Goal: Information Seeking & Learning: Compare options

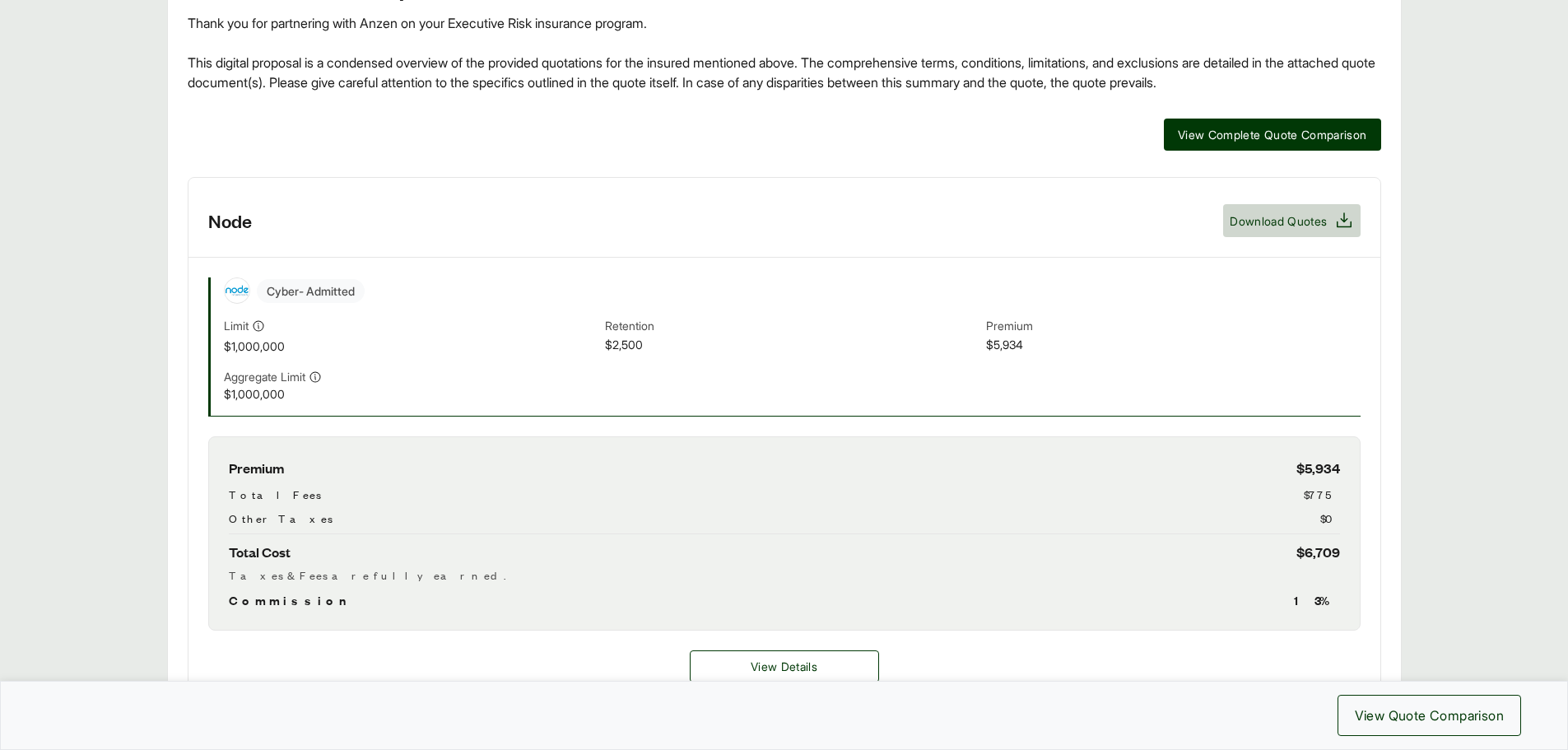
scroll to position [247, 0]
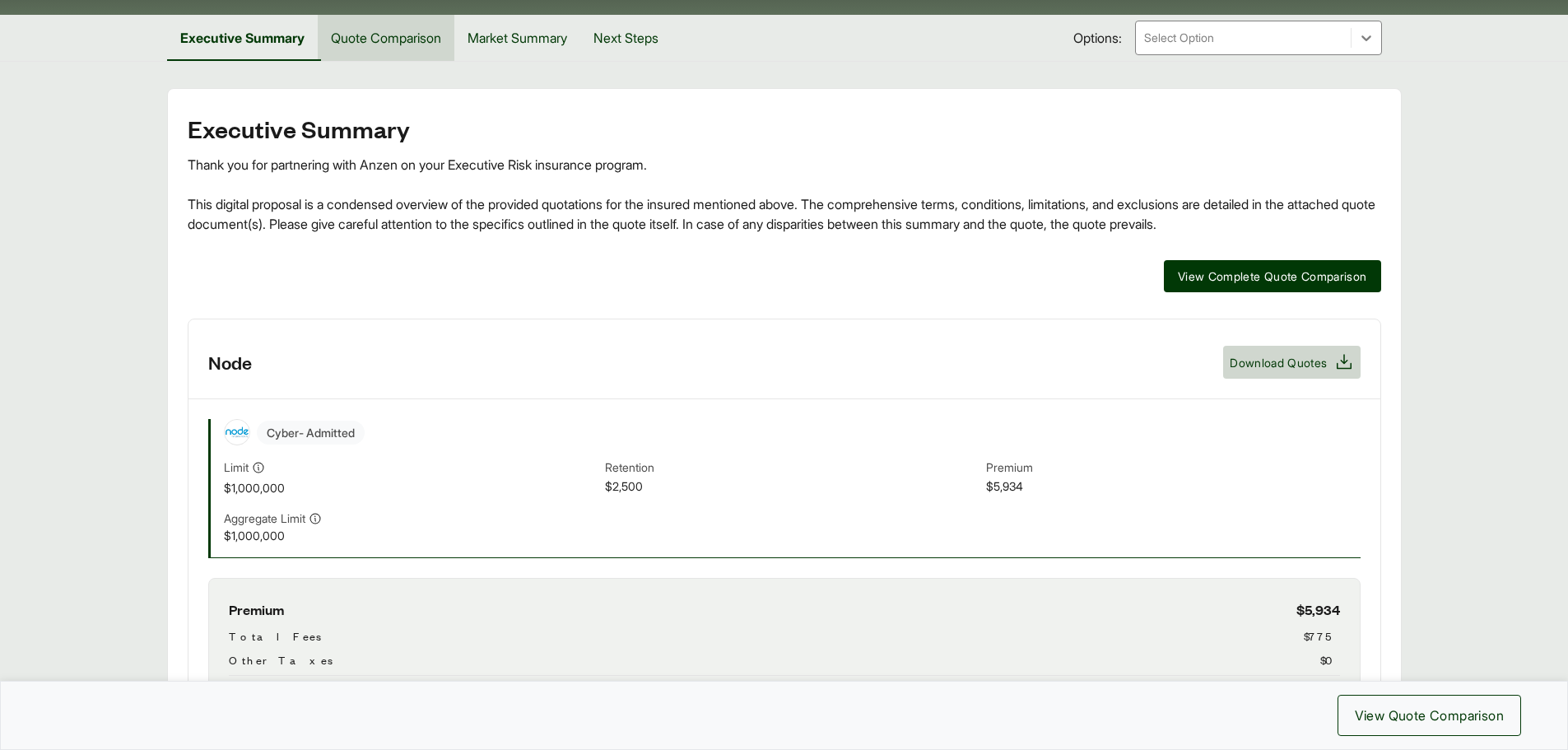
click at [391, 51] on button "Quote Comparison" at bounding box center [386, 38] width 136 height 46
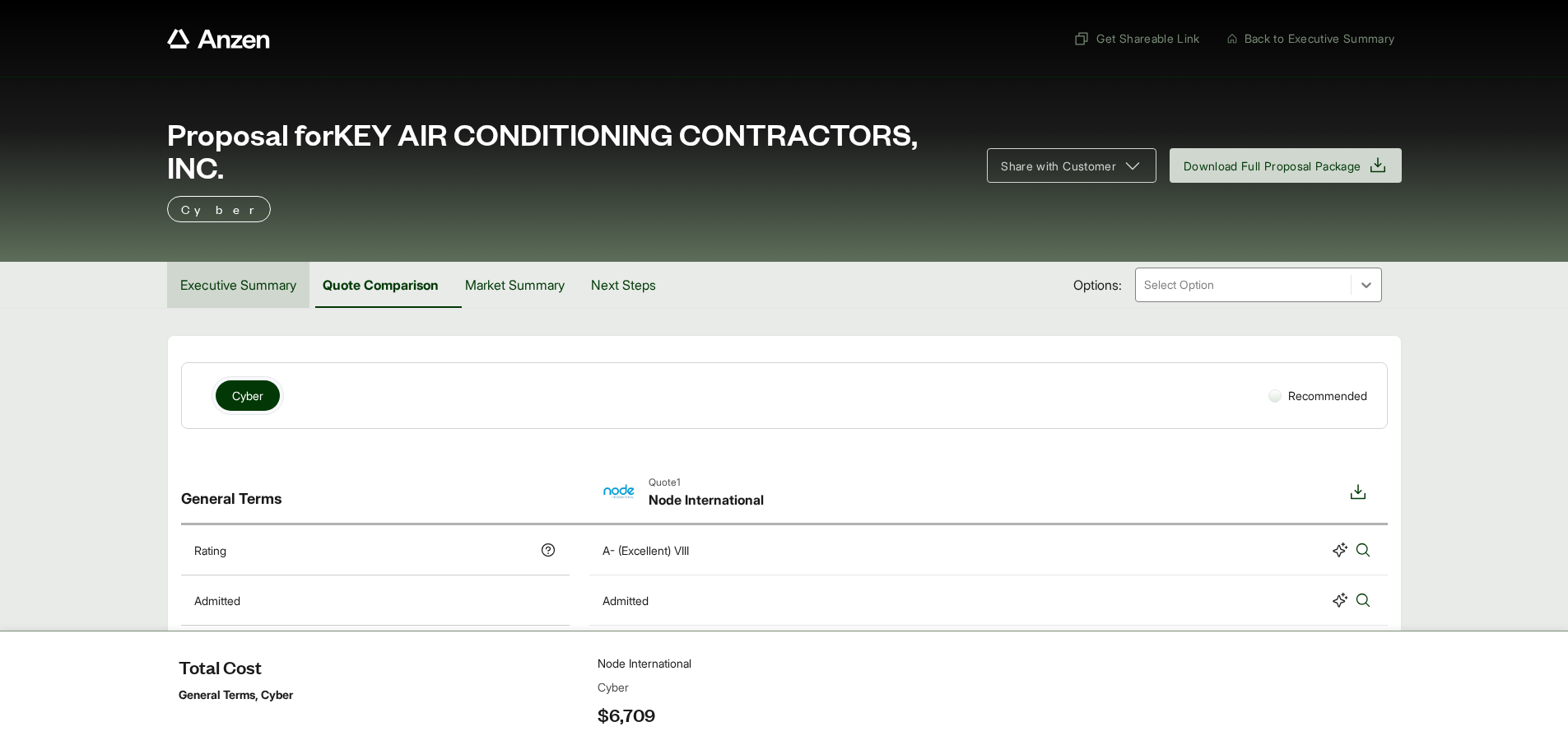
click at [253, 288] on button "Executive Summary" at bounding box center [238, 285] width 143 height 46
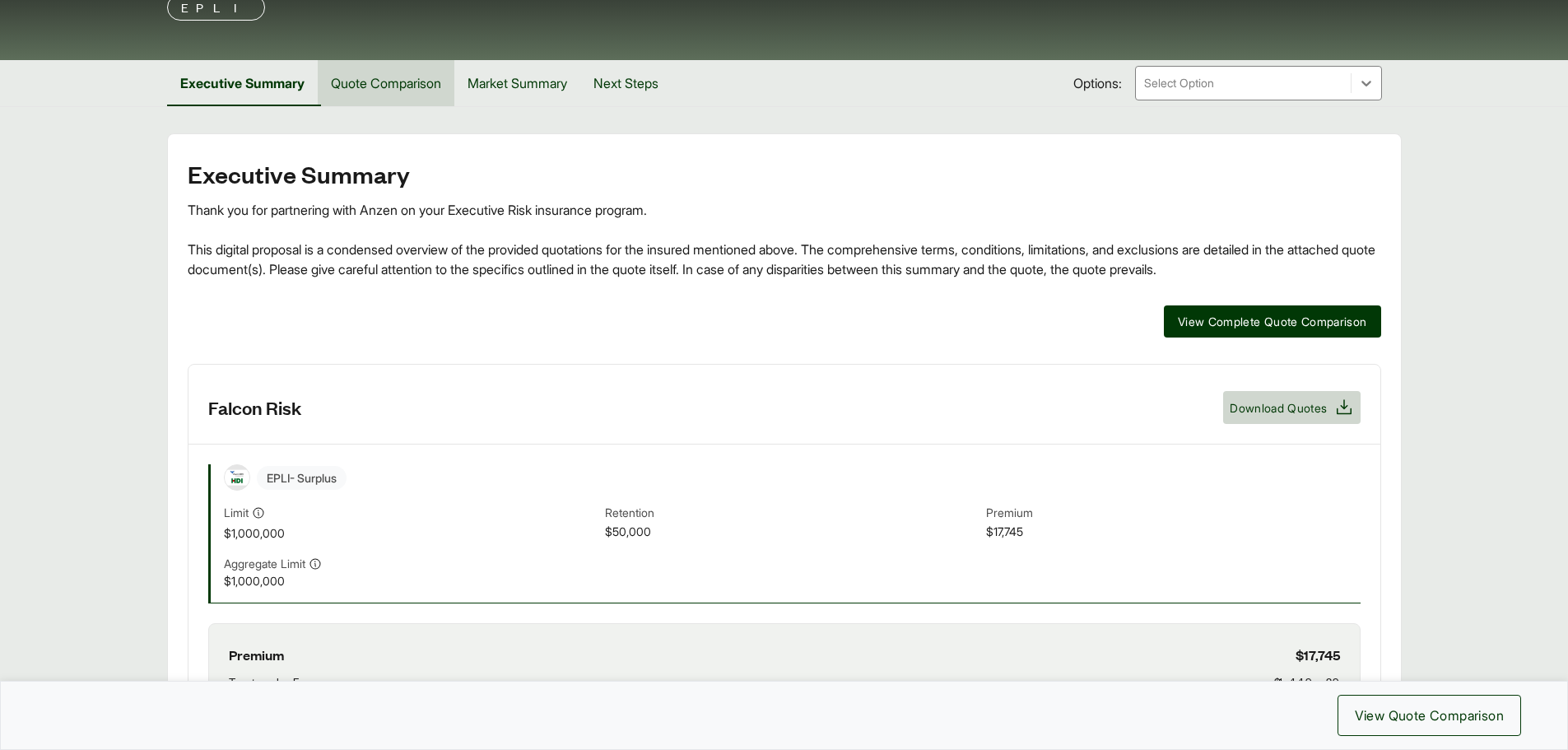
scroll to position [82, 0]
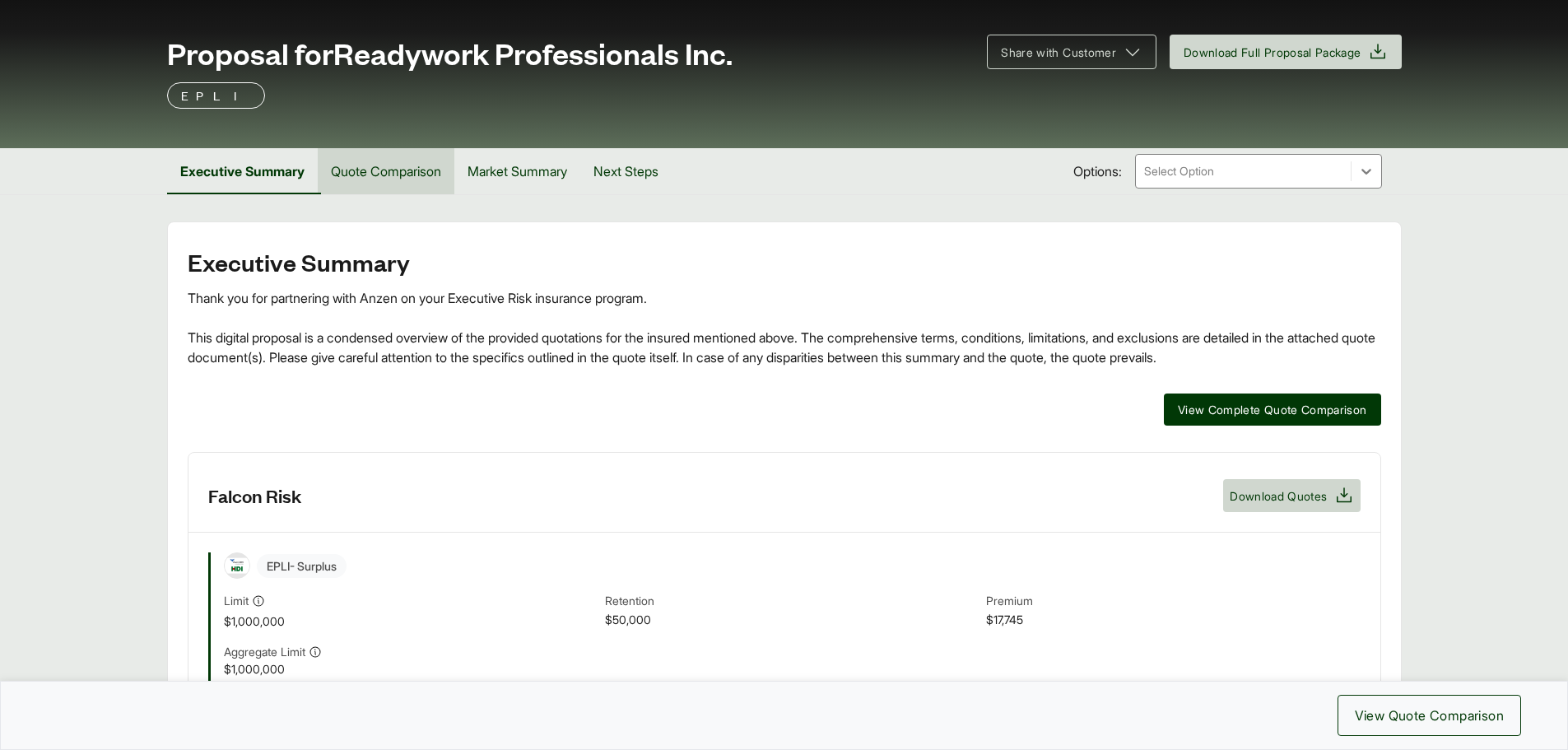
click at [379, 163] on button "Quote Comparison" at bounding box center [386, 171] width 136 height 46
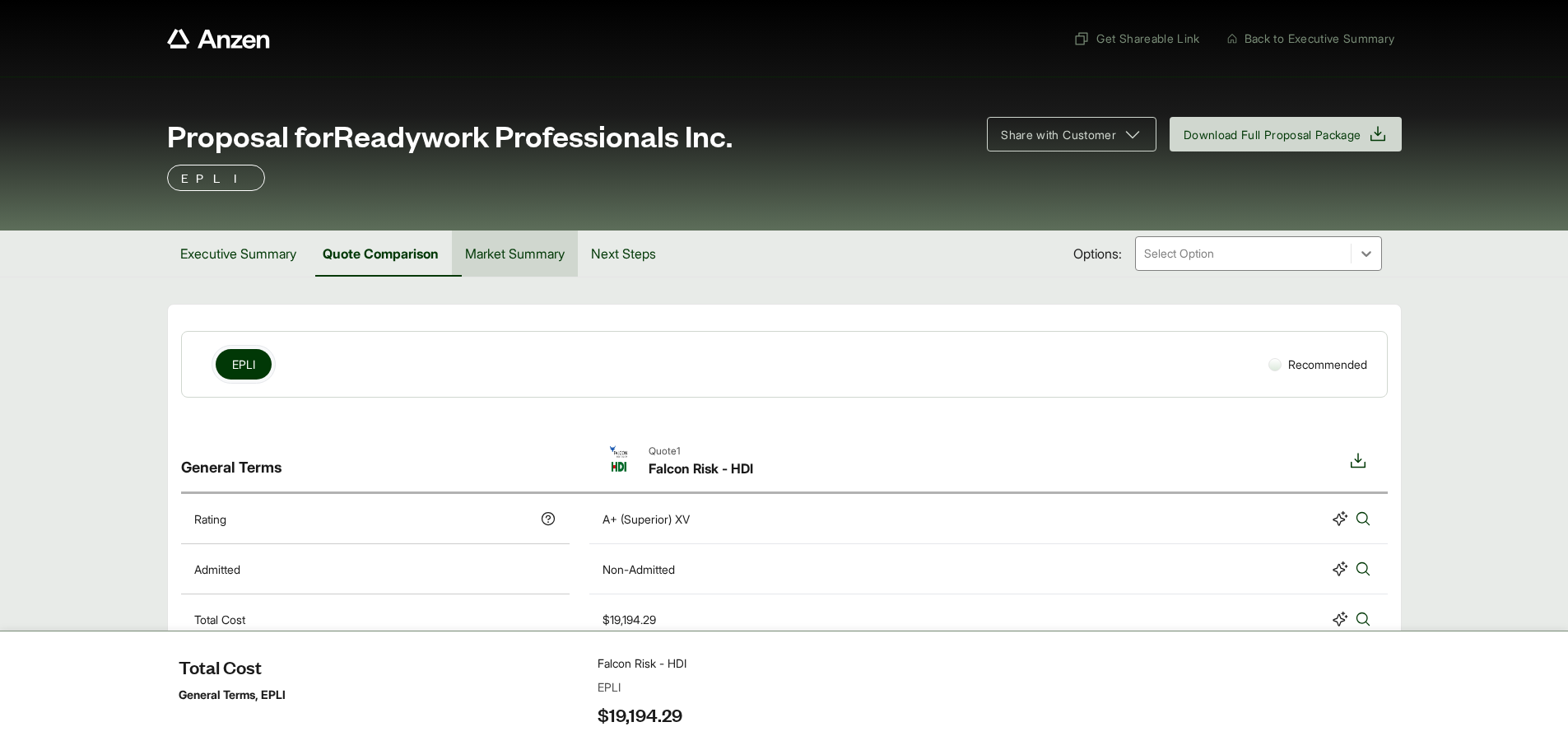
click at [510, 260] on button "Market Summary" at bounding box center [514, 253] width 126 height 46
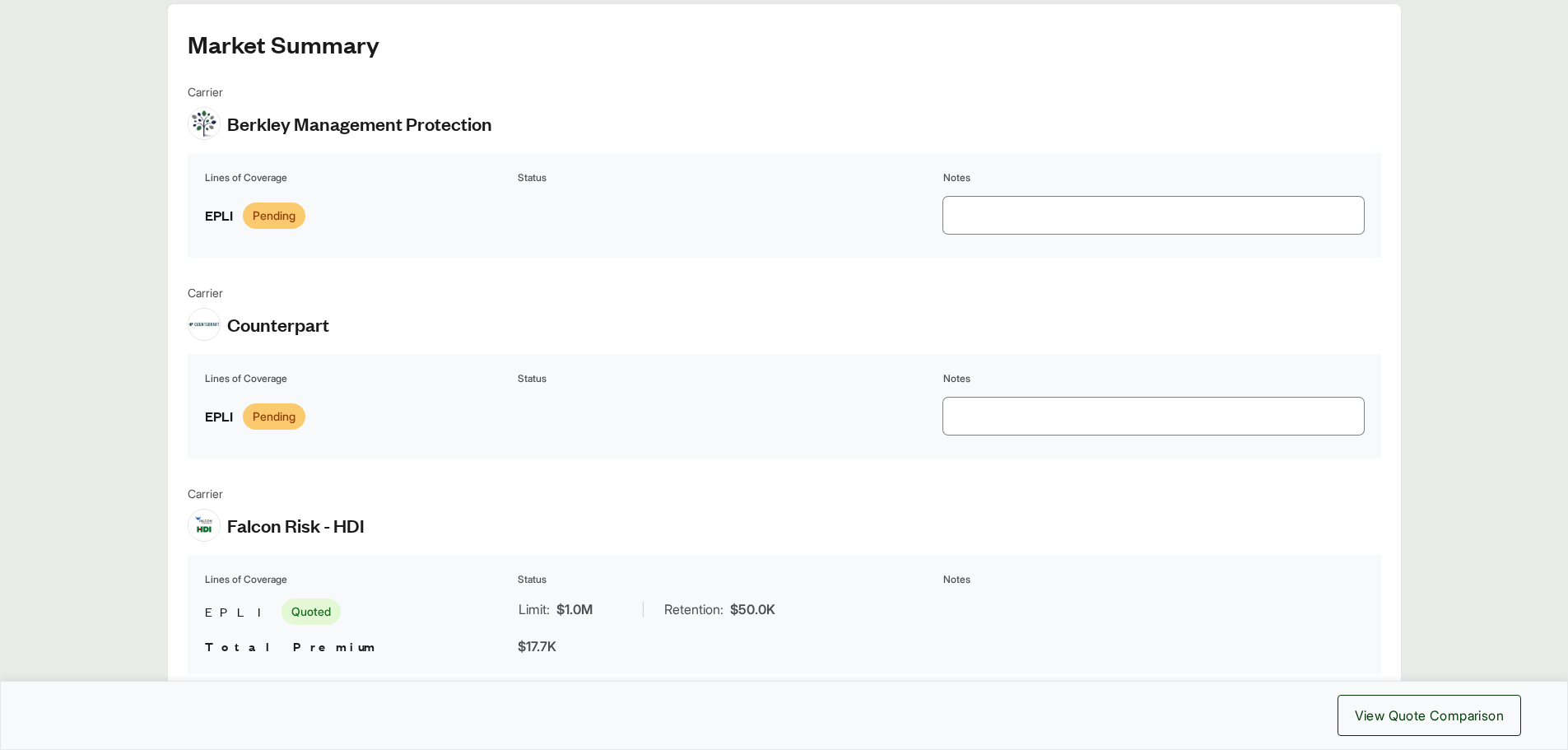
scroll to position [329, 0]
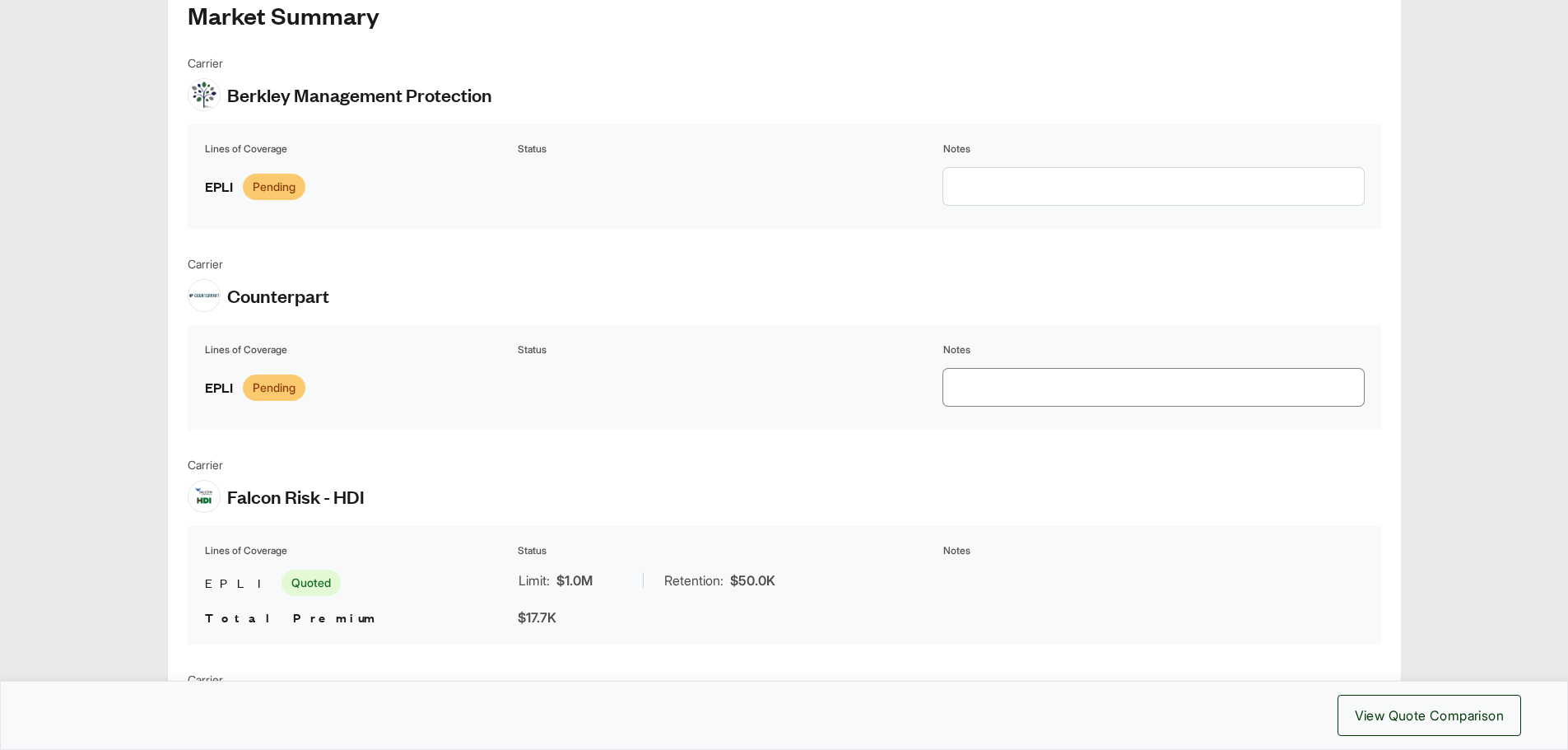
click at [984, 185] on textarea at bounding box center [1153, 186] width 421 height 37
type textarea "**********"
click at [679, 267] on div "Carrier Counterpart" at bounding box center [784, 284] width 1193 height 57
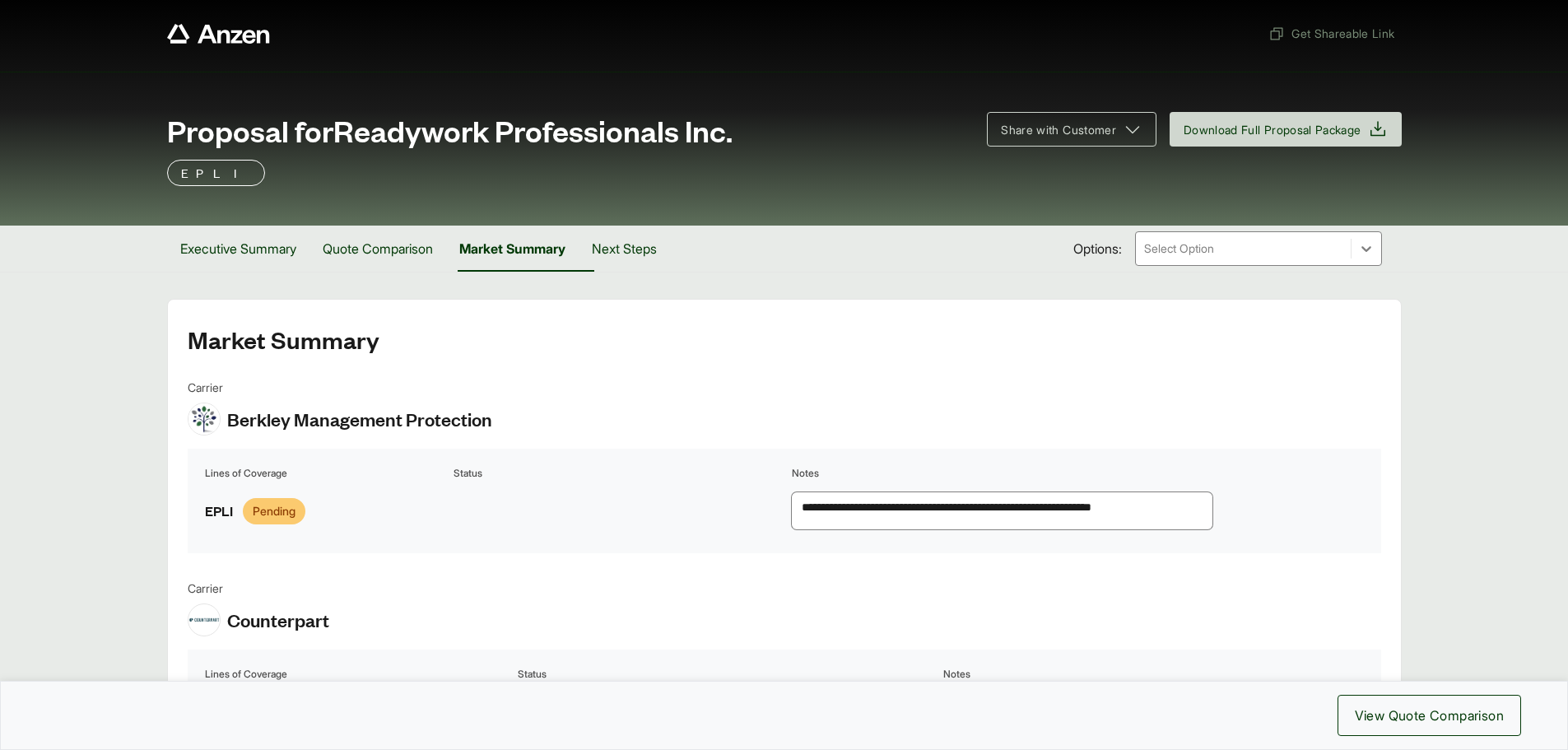
scroll to position [0, 0]
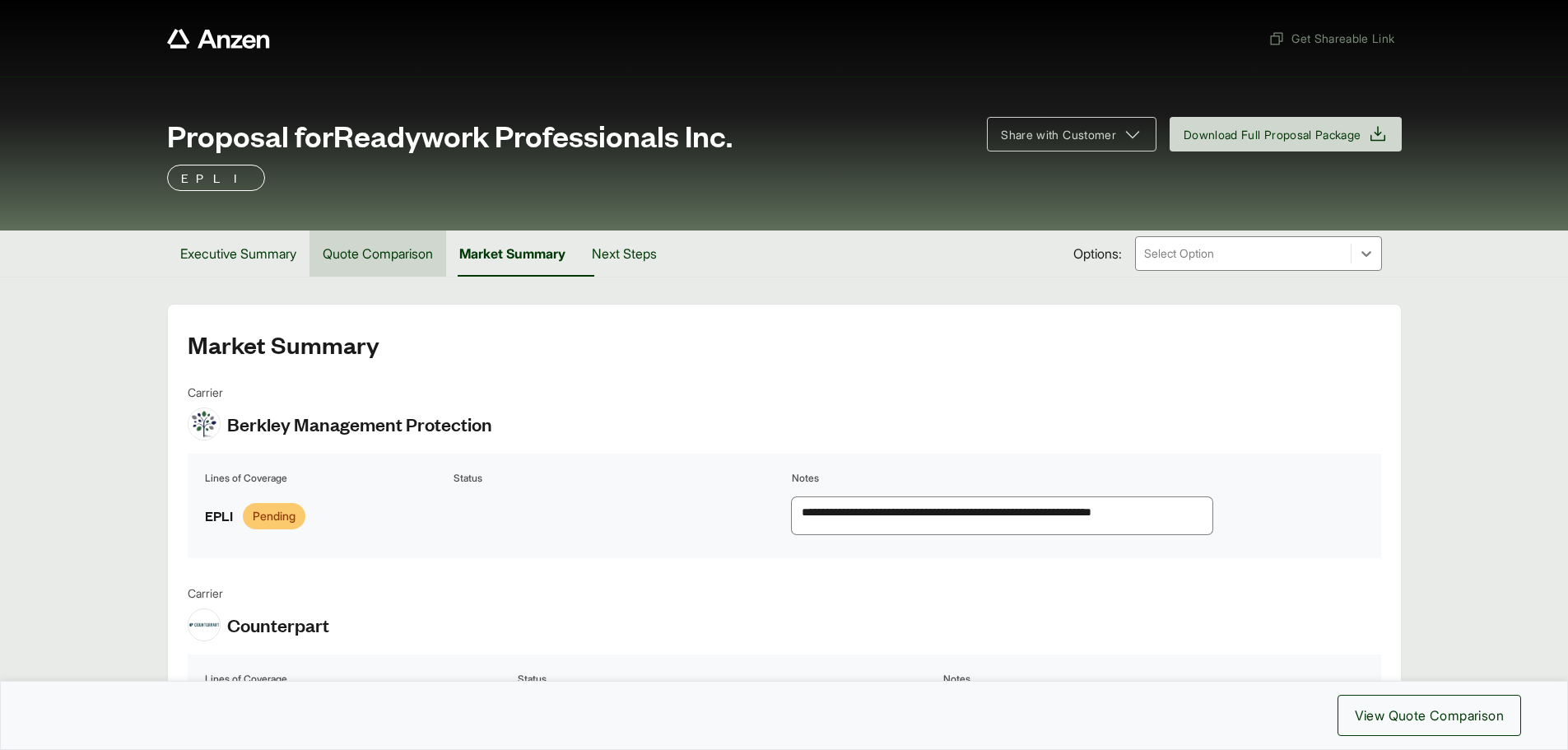
click at [426, 250] on button "Quote Comparison" at bounding box center [378, 253] width 136 height 46
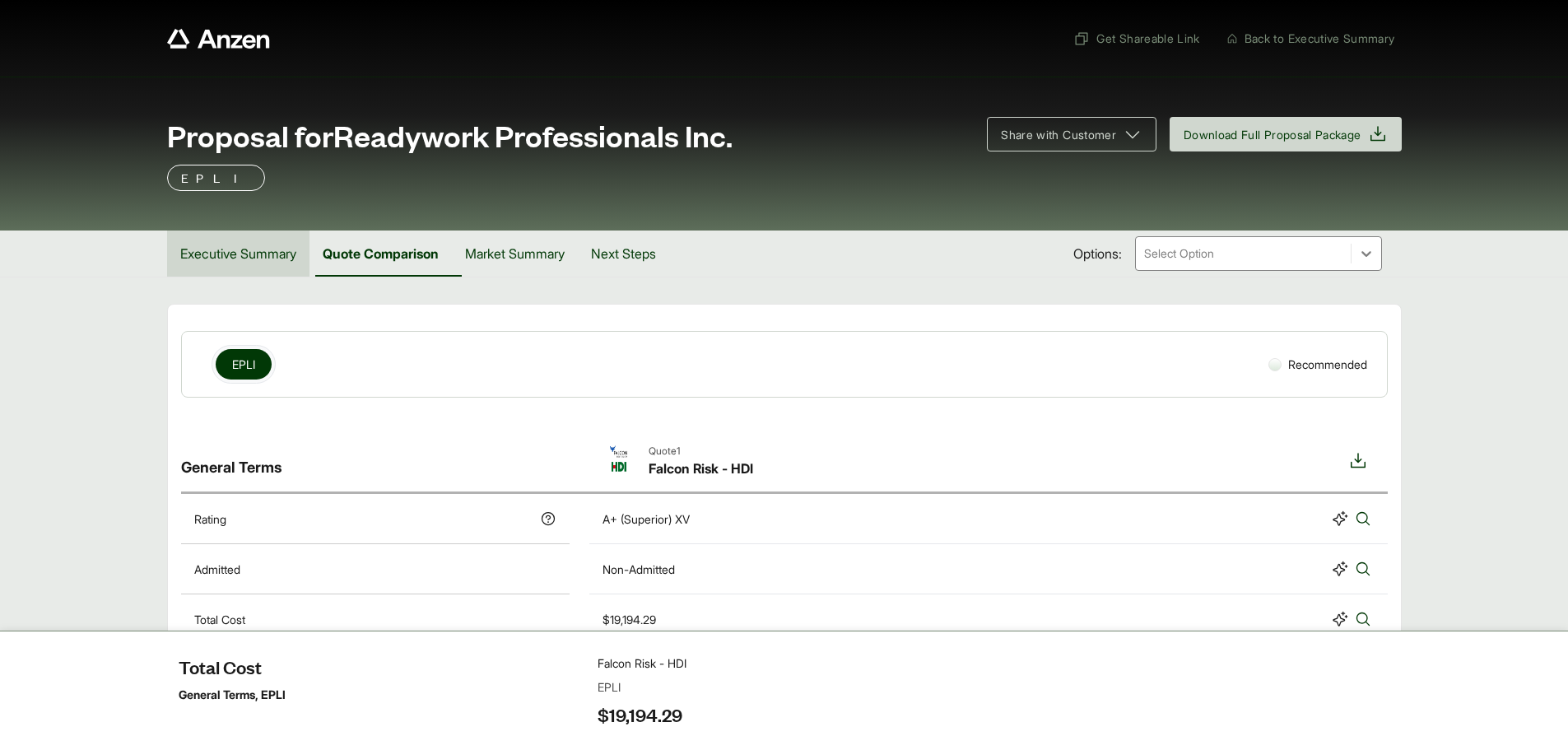
click at [269, 252] on button "Executive Summary" at bounding box center [238, 253] width 143 height 46
